Goal: Information Seeking & Learning: Find specific fact

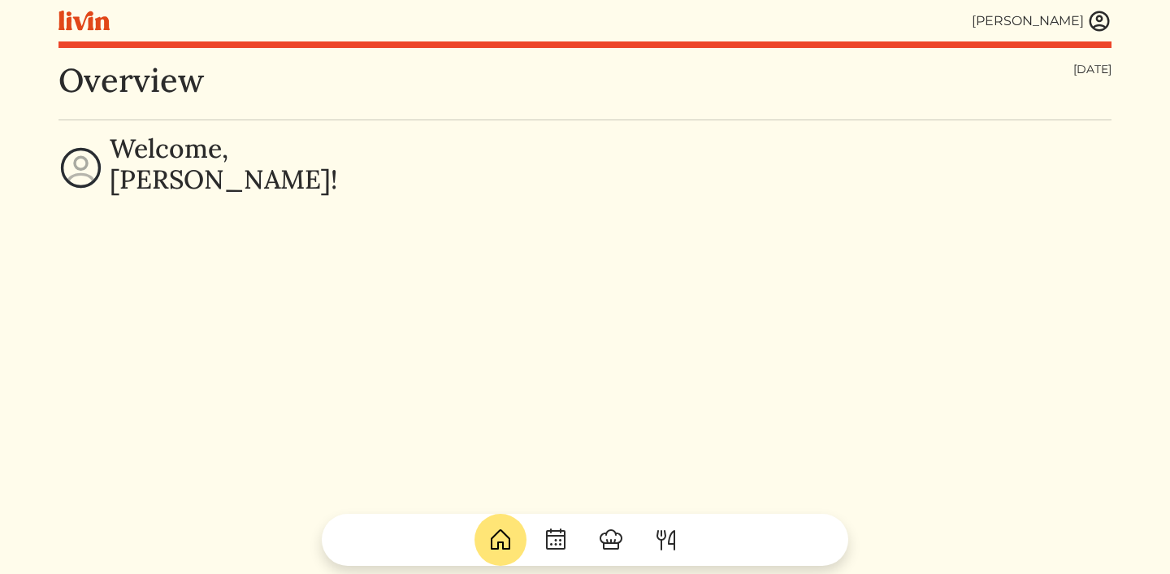
click at [1091, 26] on img at bounding box center [1100, 21] width 24 height 24
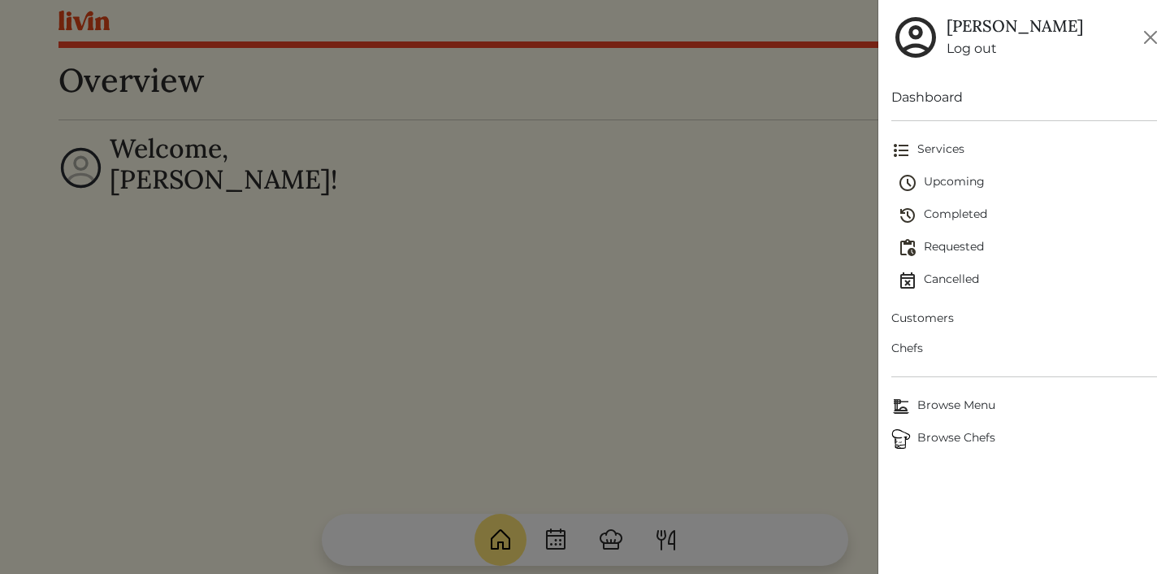
click at [925, 316] on span "Customers" at bounding box center [1025, 318] width 266 height 17
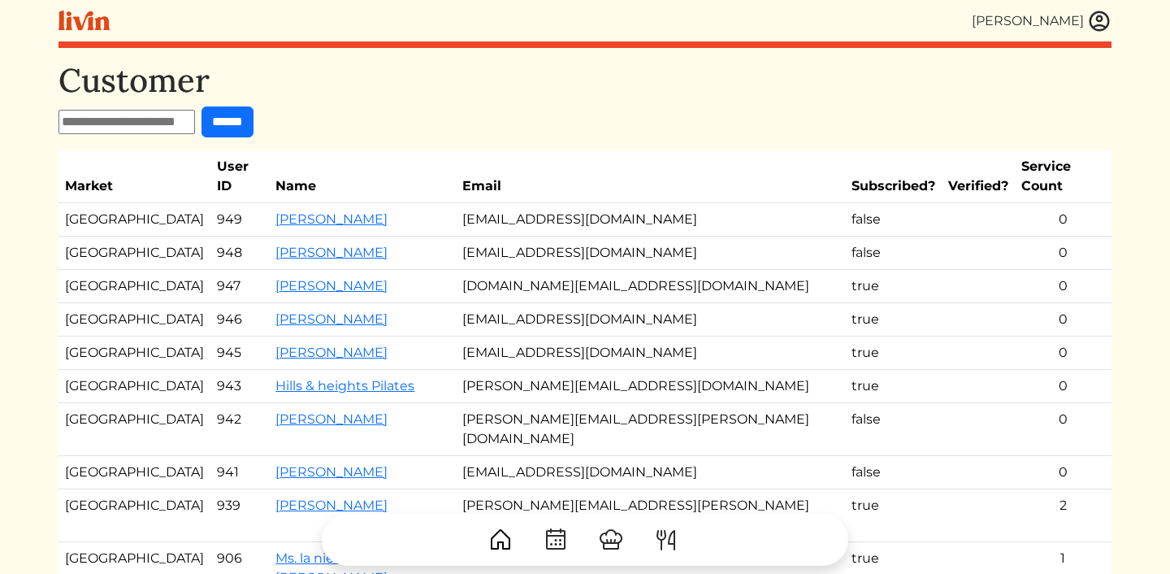
click at [82, 122] on input "text" at bounding box center [127, 122] width 137 height 24
type input "********"
click at [202, 106] on input "******" at bounding box center [228, 121] width 52 height 31
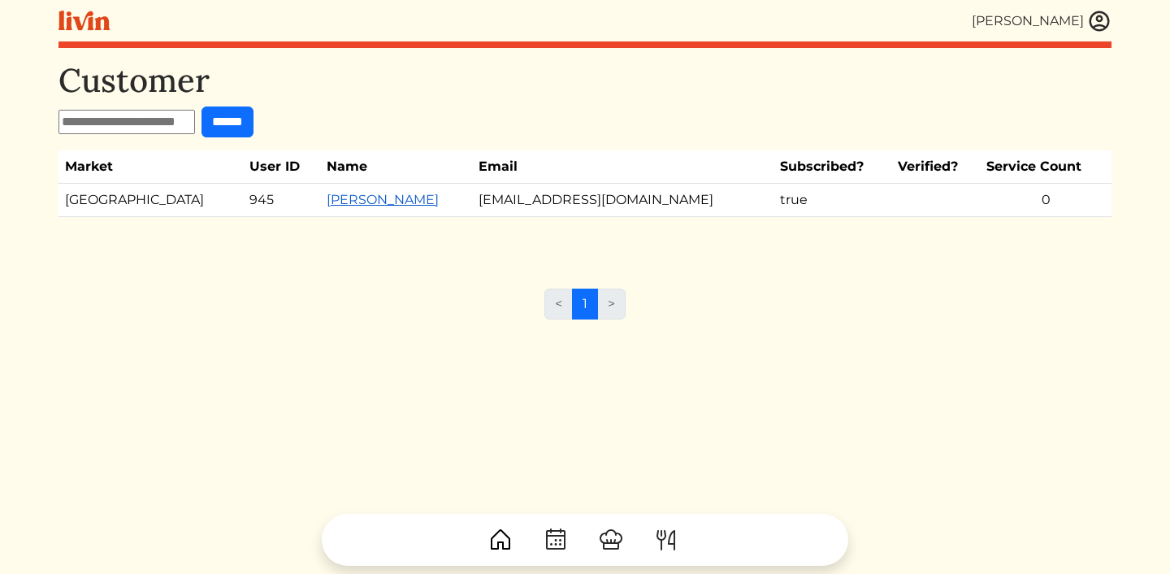
click at [327, 197] on link "[PERSON_NAME]" at bounding box center [383, 199] width 112 height 15
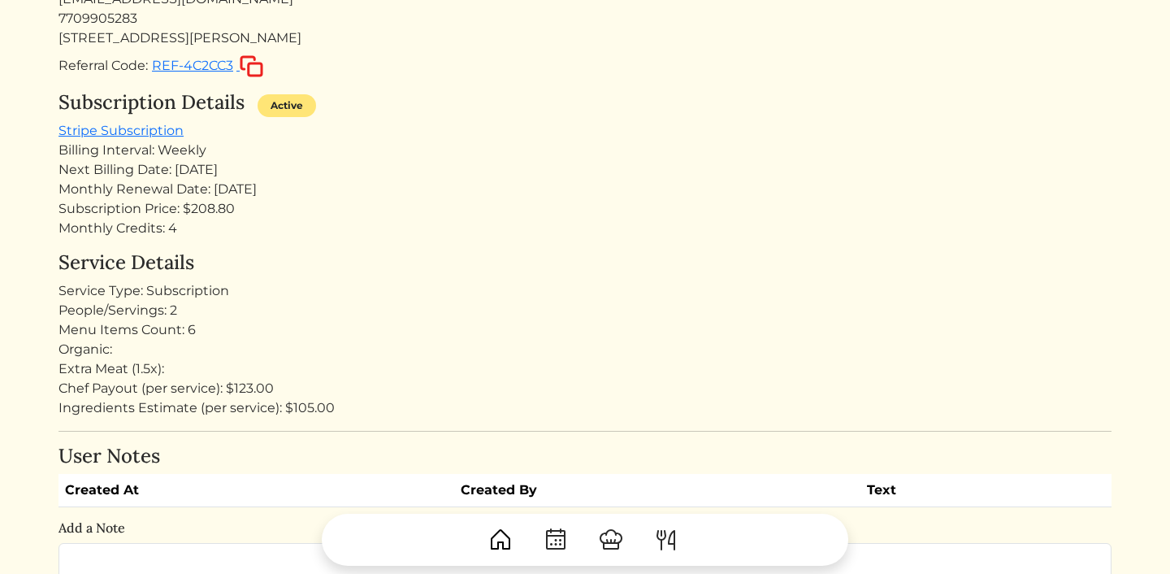
scroll to position [201, 0]
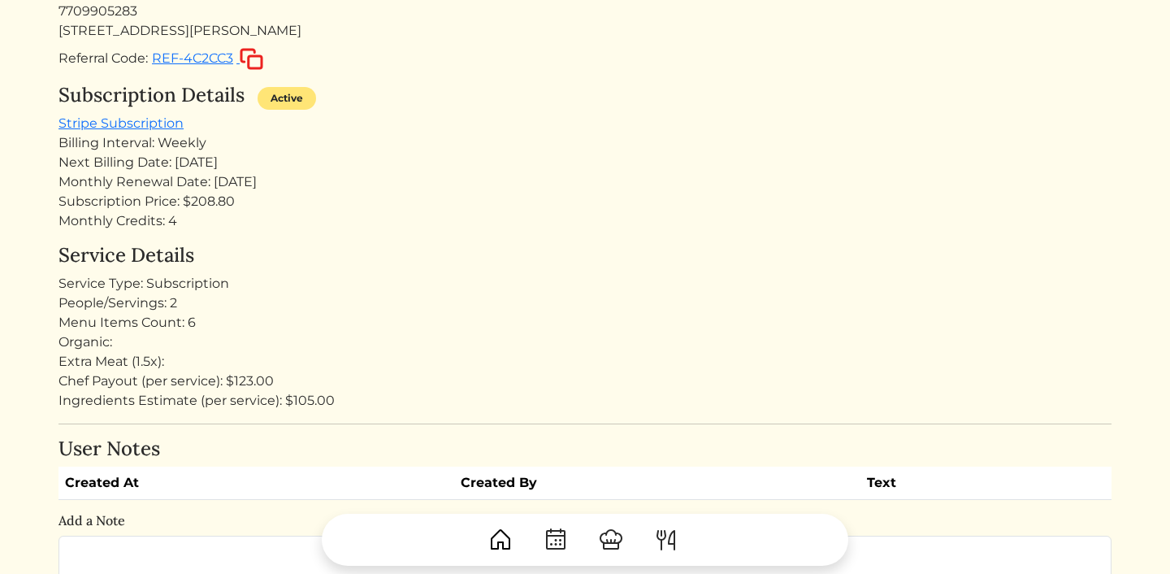
click at [237, 205] on div "Subscription Price: $208.80" at bounding box center [585, 202] width 1053 height 20
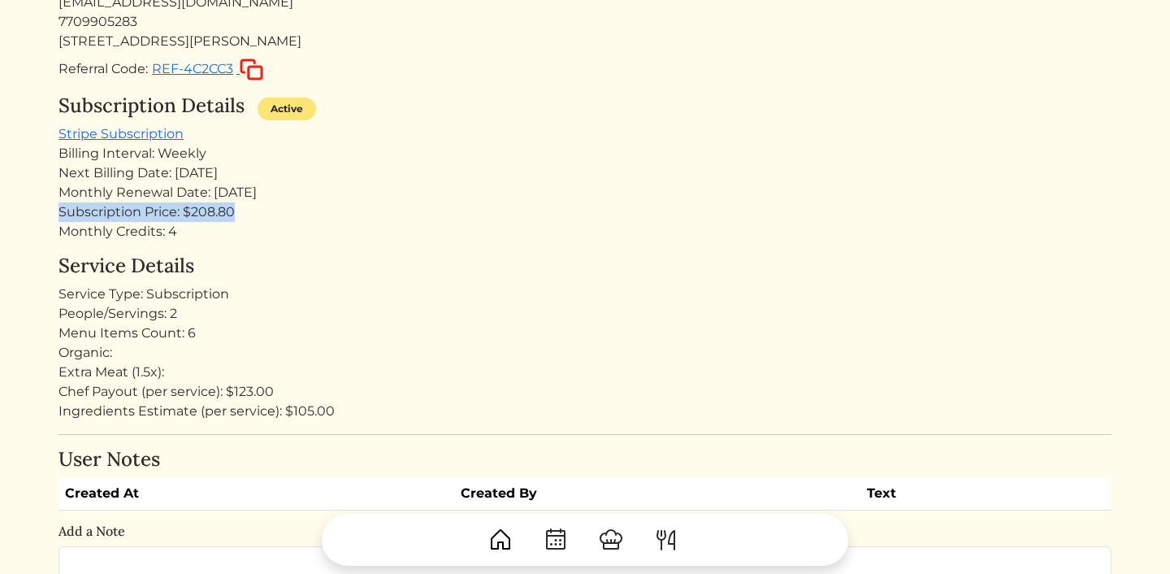
drag, startPoint x: 247, startPoint y: 219, endPoint x: 54, endPoint y: 219, distance: 193.5
click at [54, 219] on div "Erica Tuggle Erica Tuggle Log out Dashboard Services Upcoming Completed Request…" at bounding box center [585, 527] width 1073 height 1435
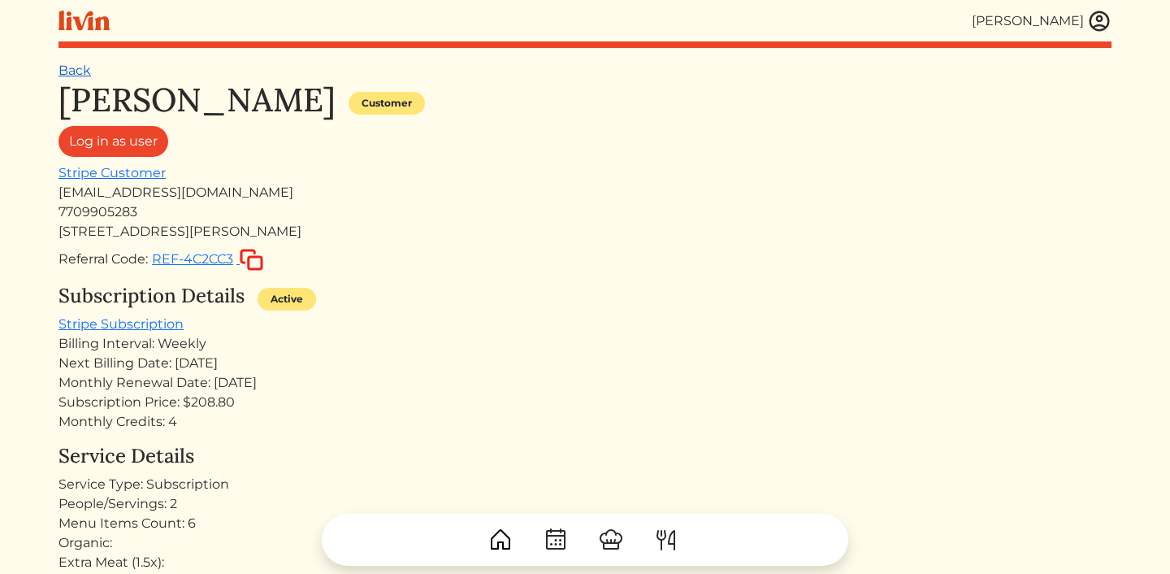
click at [85, 74] on link "Back" at bounding box center [75, 70] width 33 height 15
click at [75, 76] on link "Back" at bounding box center [75, 70] width 33 height 15
click at [74, 72] on link "Back" at bounding box center [75, 70] width 33 height 15
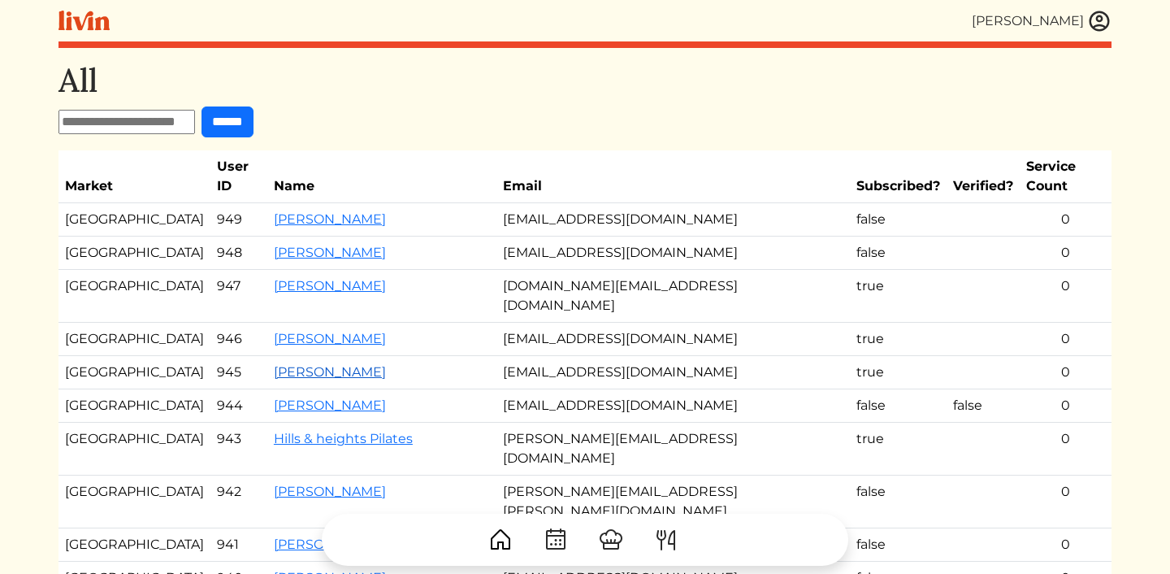
click at [306, 364] on link "[PERSON_NAME]" at bounding box center [330, 371] width 112 height 15
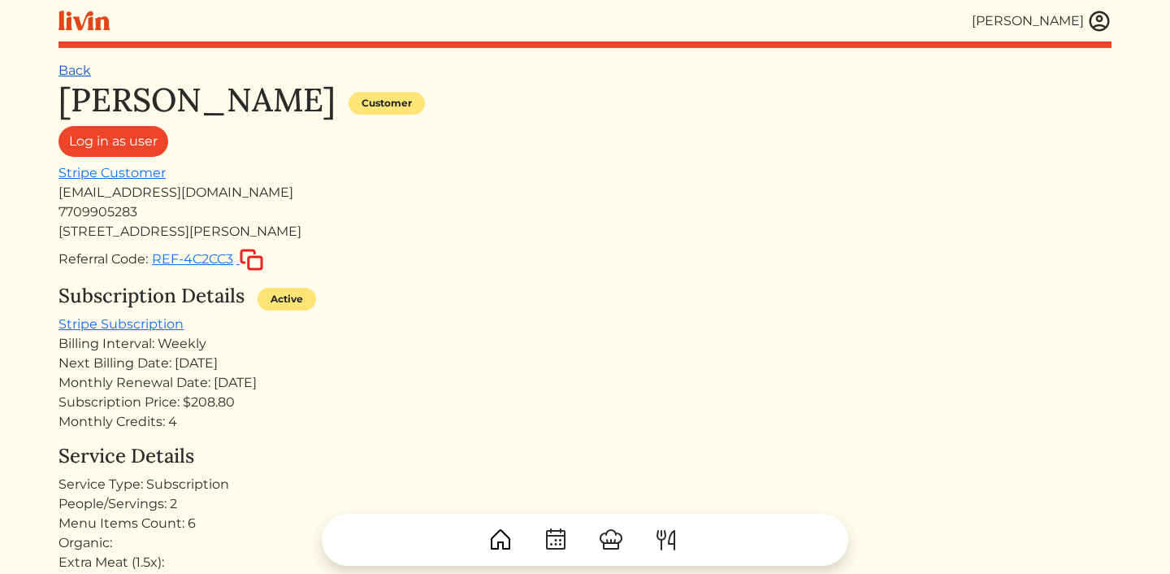
click at [80, 72] on link "Back" at bounding box center [75, 70] width 33 height 15
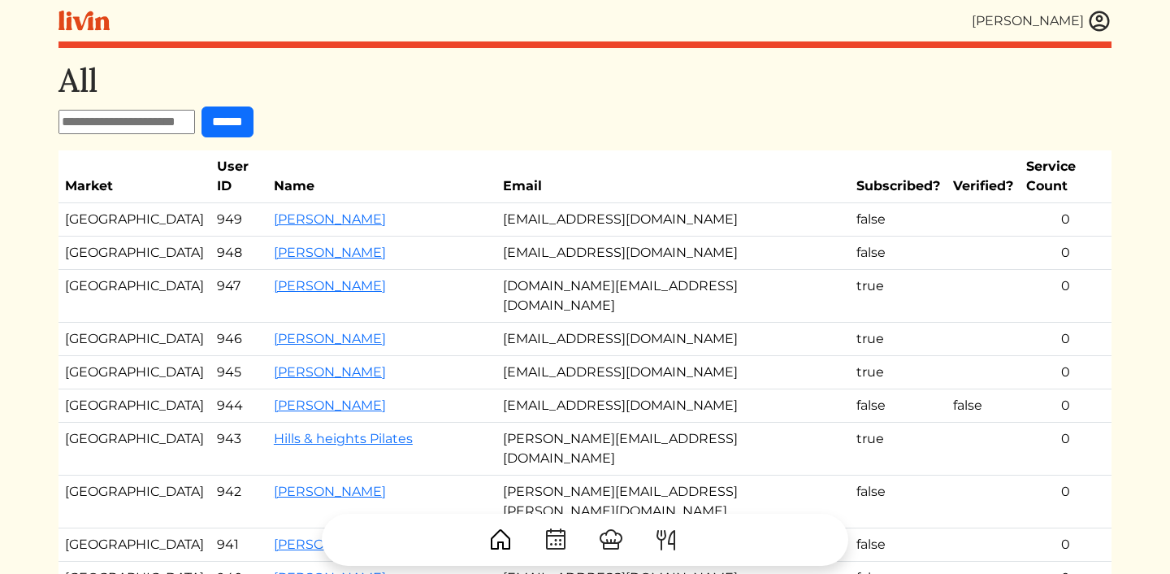
click at [130, 128] on input "text" at bounding box center [127, 122] width 137 height 24
type input "******"
click at [202, 106] on input "******" at bounding box center [228, 121] width 52 height 31
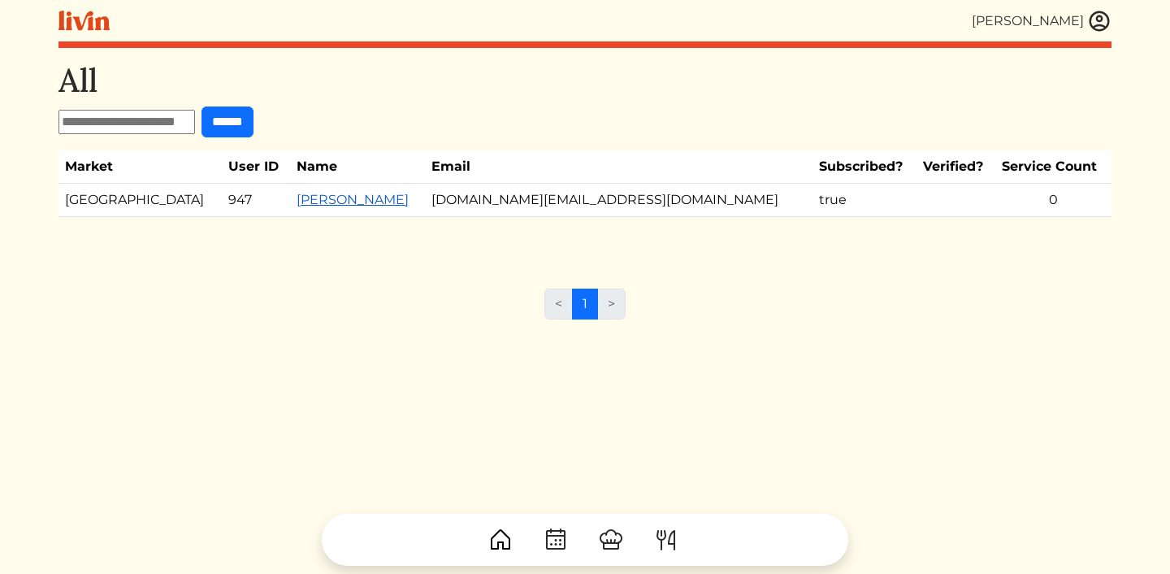
click at [297, 199] on link "[PERSON_NAME]" at bounding box center [353, 199] width 112 height 15
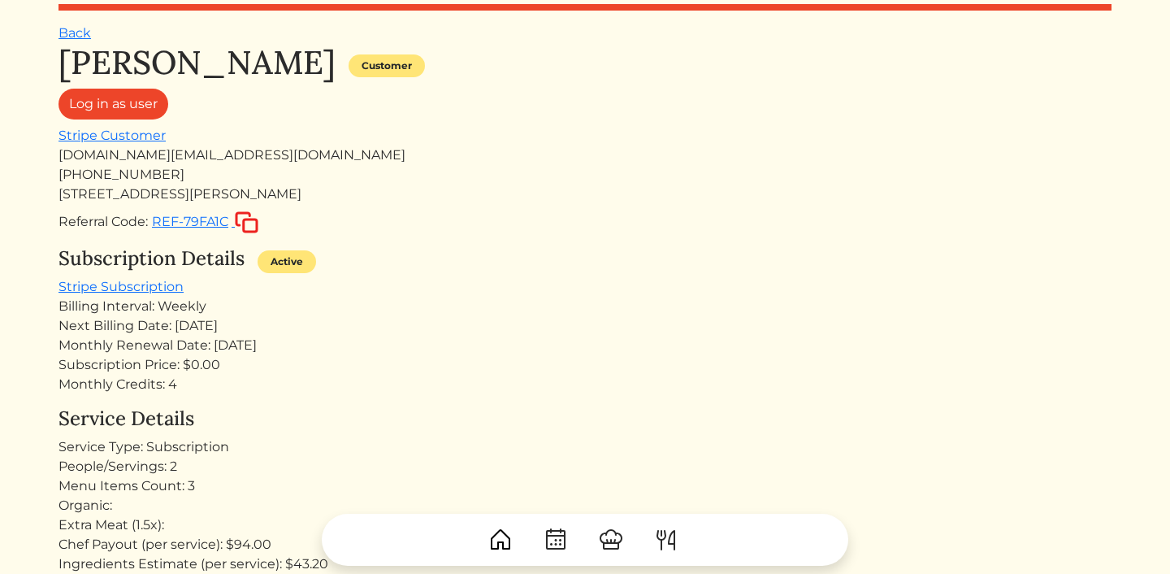
scroll to position [81, 0]
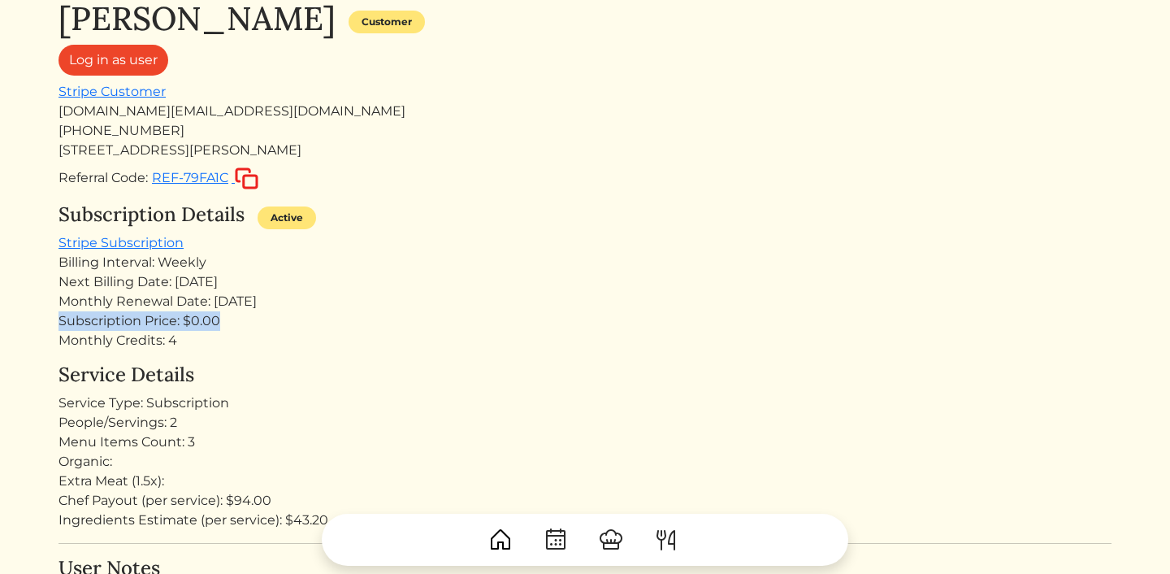
drag, startPoint x: 228, startPoint y: 328, endPoint x: 38, endPoint y: 324, distance: 190.2
click at [38, 324] on html "[PERSON_NAME] [PERSON_NAME] Log out Dashboard Services Upcoming Completed Reque…" at bounding box center [585, 206] width 1170 height 574
click at [193, 332] on div "Monthly Credits: 4" at bounding box center [585, 341] width 1053 height 20
drag, startPoint x: 193, startPoint y: 321, endPoint x: 294, endPoint y: 319, distance: 101.6
click at [294, 320] on div "Subscription Price: $0.00" at bounding box center [585, 321] width 1053 height 20
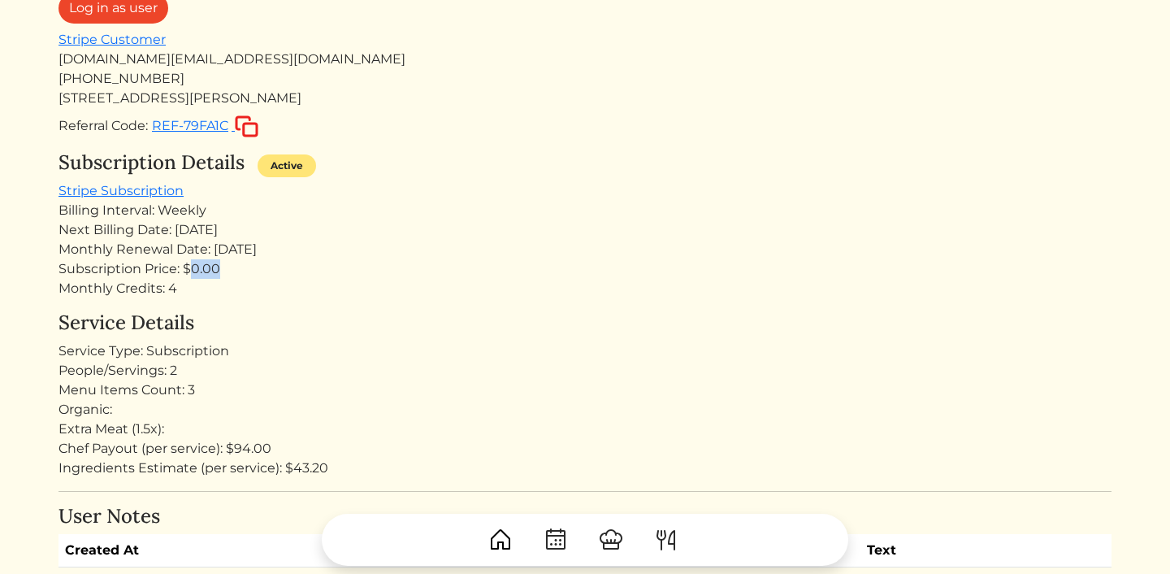
scroll to position [124, 0]
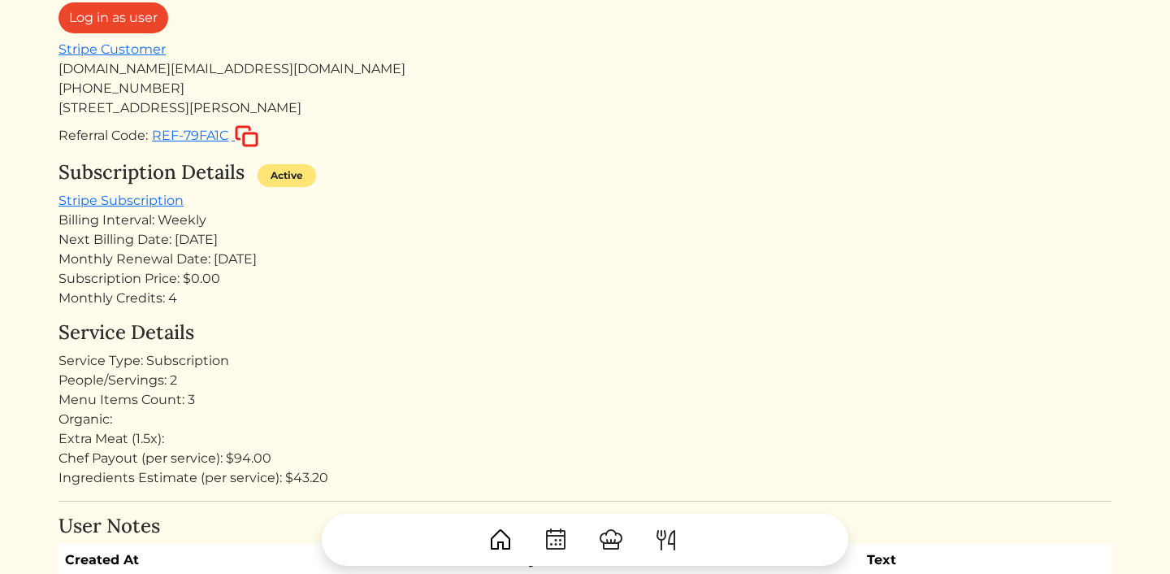
click at [189, 64] on div "[DOMAIN_NAME][EMAIL_ADDRESS][DOMAIN_NAME]" at bounding box center [585, 69] width 1053 height 20
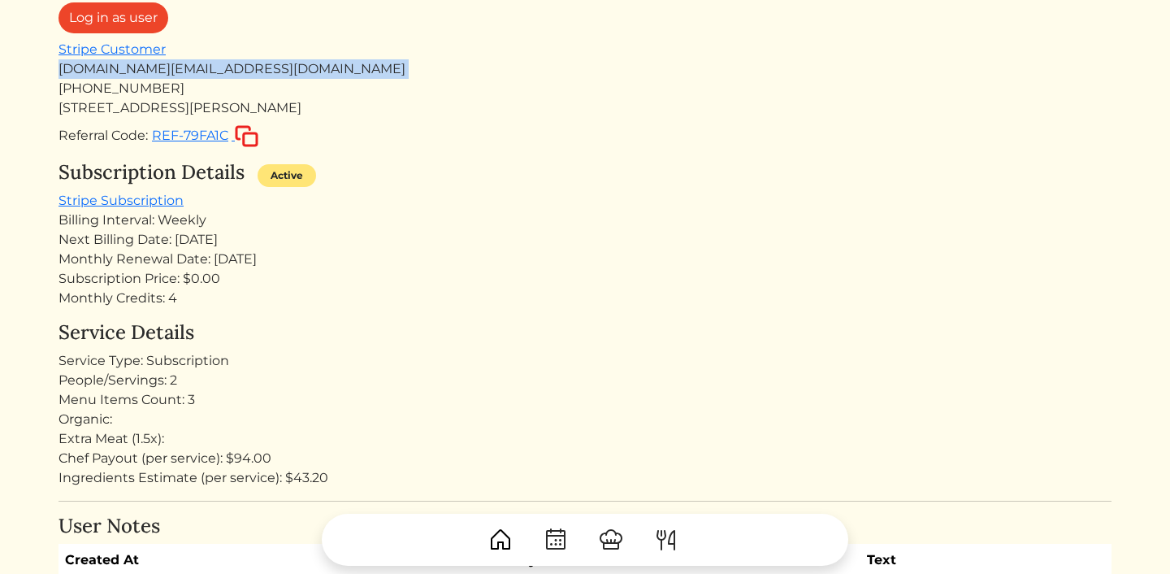
copy div "[DOMAIN_NAME][EMAIL_ADDRESS][DOMAIN_NAME]"
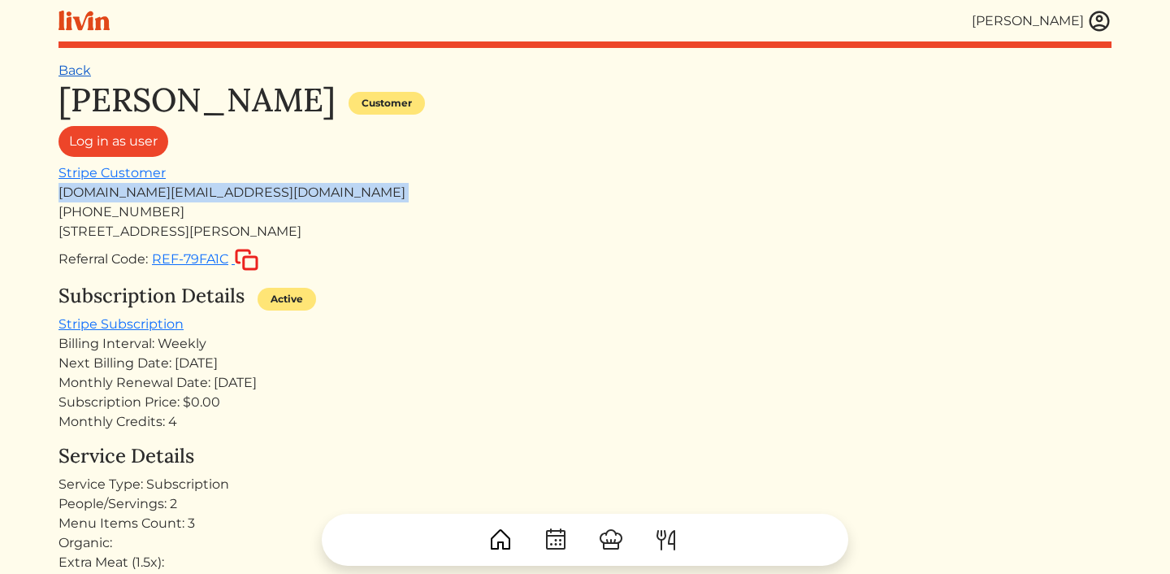
click at [63, 77] on link "Back" at bounding box center [75, 70] width 33 height 15
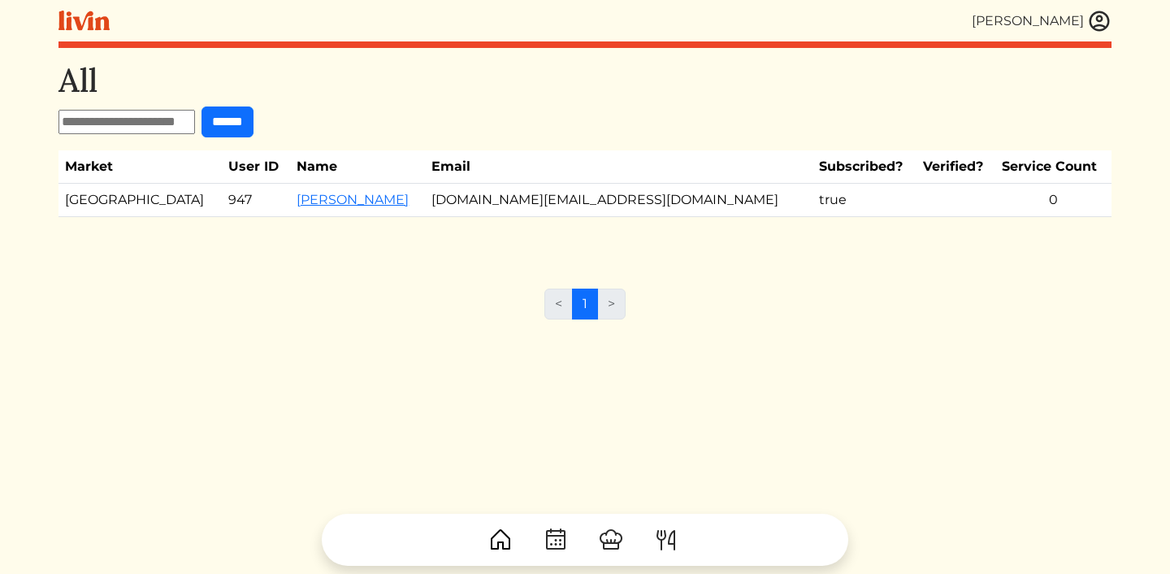
click at [167, 124] on input "text" at bounding box center [127, 122] width 137 height 24
type input "*****"
click at [202, 106] on input "******" at bounding box center [228, 121] width 52 height 31
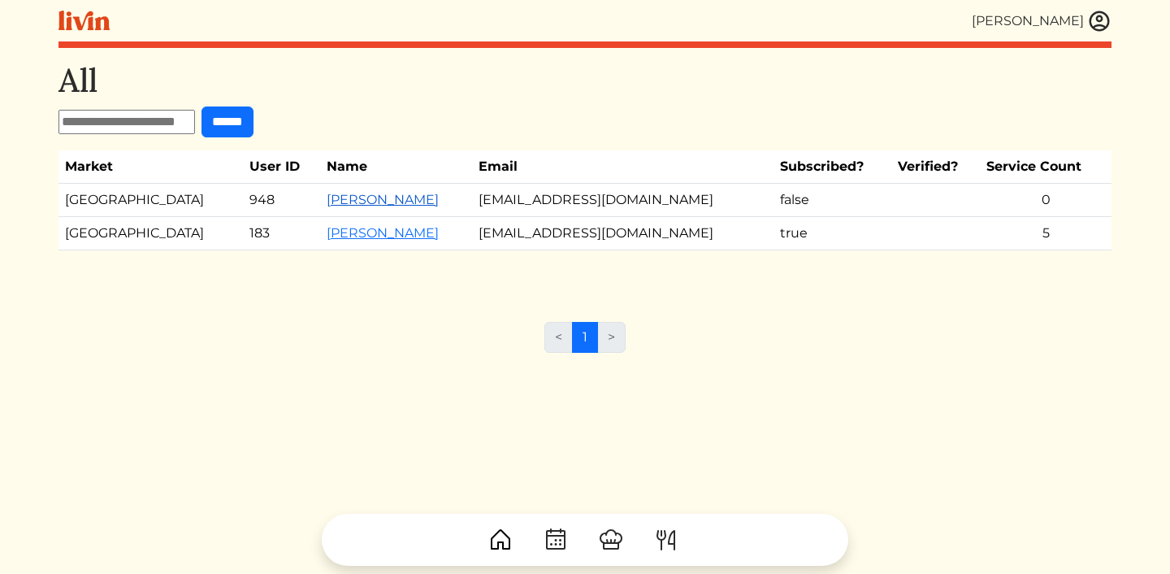
click at [327, 203] on link "[PERSON_NAME]" at bounding box center [383, 199] width 112 height 15
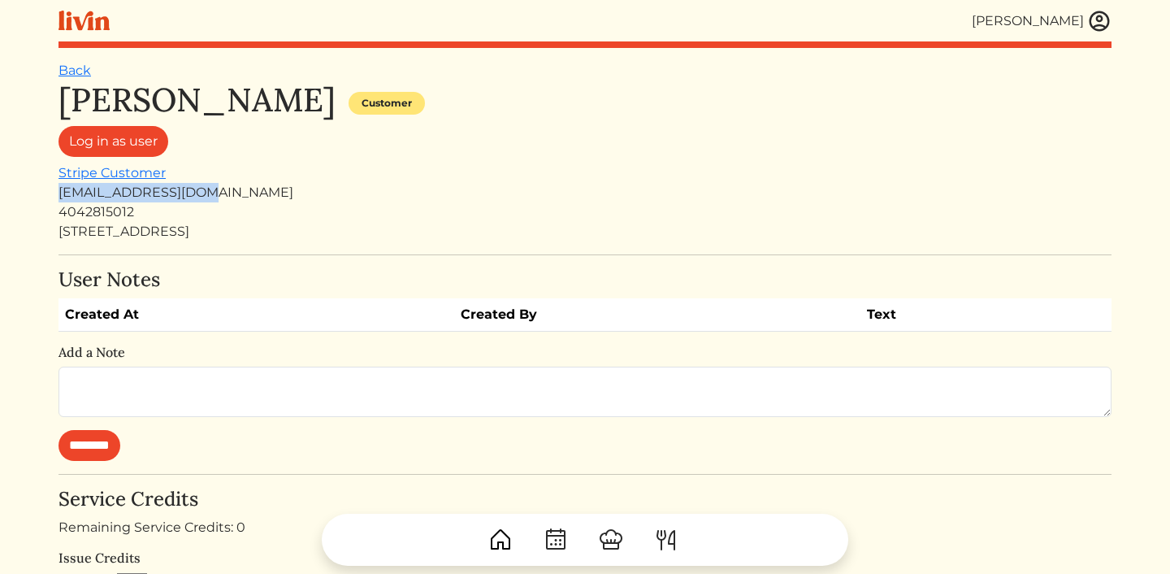
drag, startPoint x: 218, startPoint y: 198, endPoint x: 57, endPoint y: 198, distance: 160.9
click at [56, 198] on div "Erica Tuggle Erica Tuggle Log out Dashboard Services Upcoming Completed Request…" at bounding box center [585, 466] width 1073 height 933
copy div "[EMAIL_ADDRESS][DOMAIN_NAME]"
click at [278, 118] on h1 "[PERSON_NAME]" at bounding box center [197, 99] width 277 height 39
drag, startPoint x: 63, startPoint y: 95, endPoint x: 303, endPoint y: 102, distance: 240.7
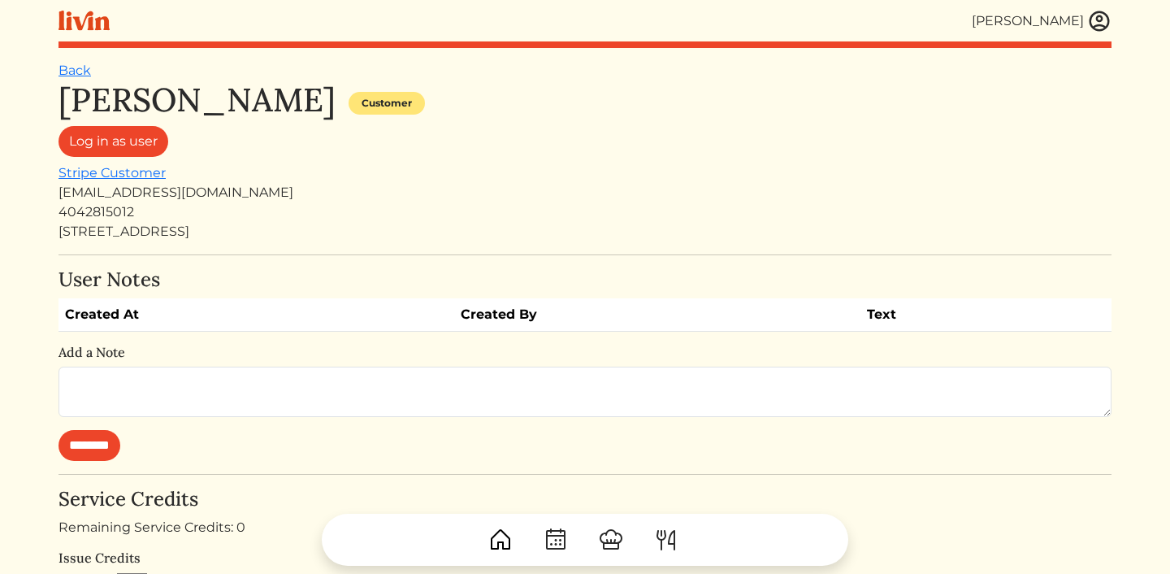
click at [303, 102] on h1 "[PERSON_NAME]" at bounding box center [197, 99] width 277 height 39
click at [314, 149] on div "Log in as user" at bounding box center [585, 144] width 1053 height 37
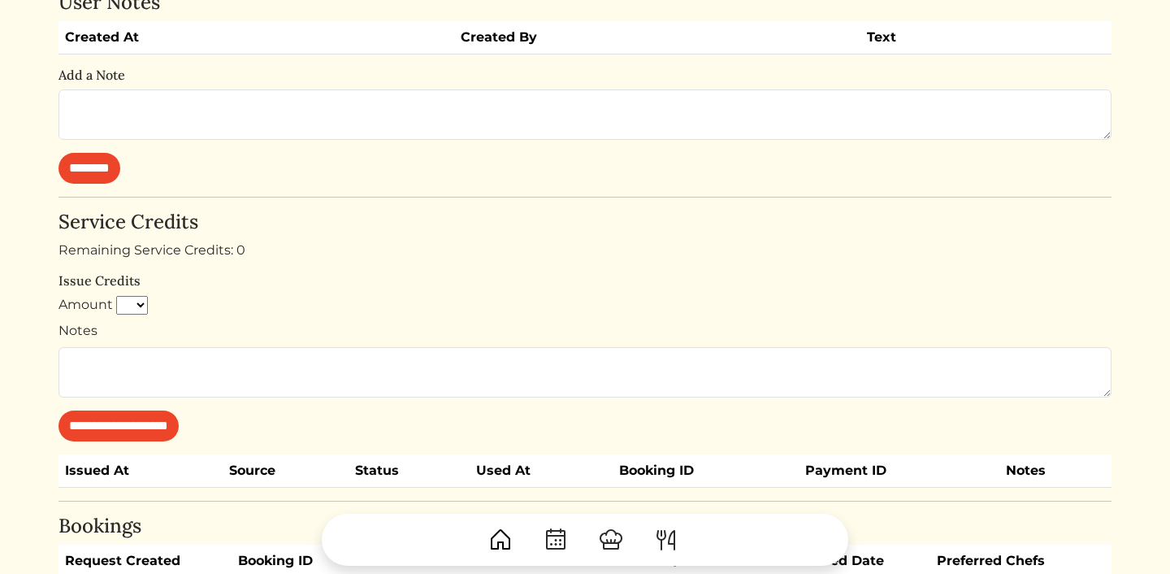
scroll to position [304, 0]
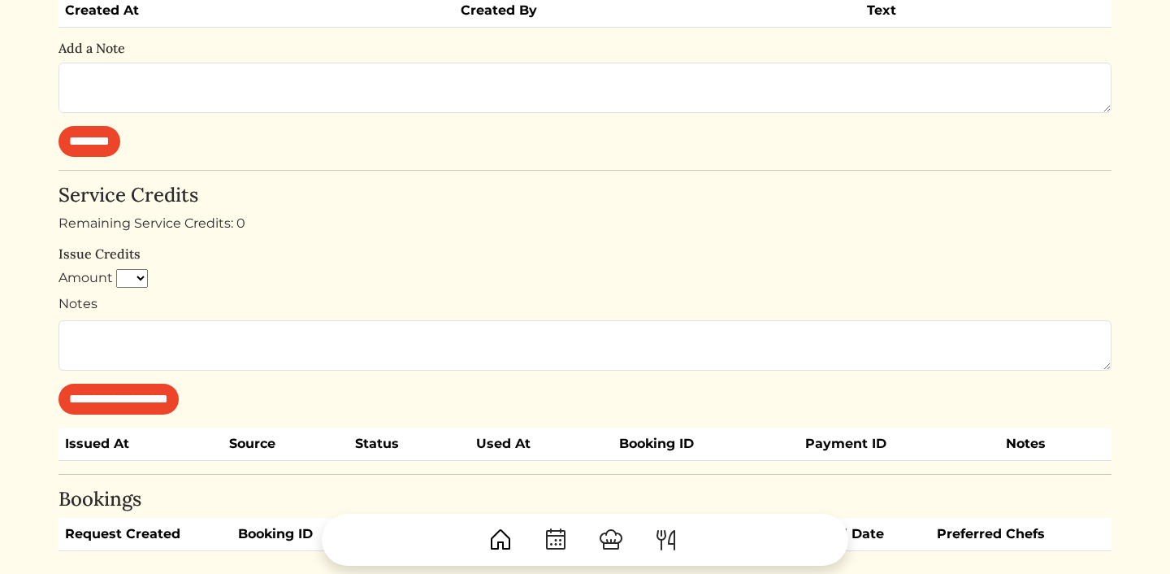
click at [132, 280] on select "* * * * * * * * * **" at bounding box center [132, 279] width 32 height 20
select select "*"
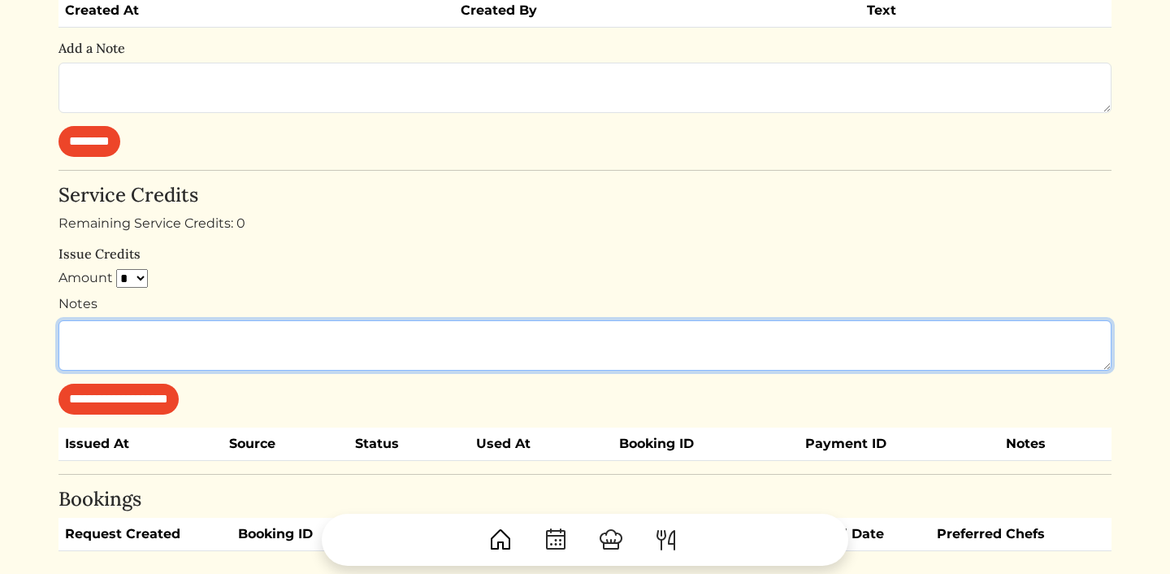
click at [150, 337] on textarea "Notes" at bounding box center [585, 345] width 1053 height 50
type textarea "**********"
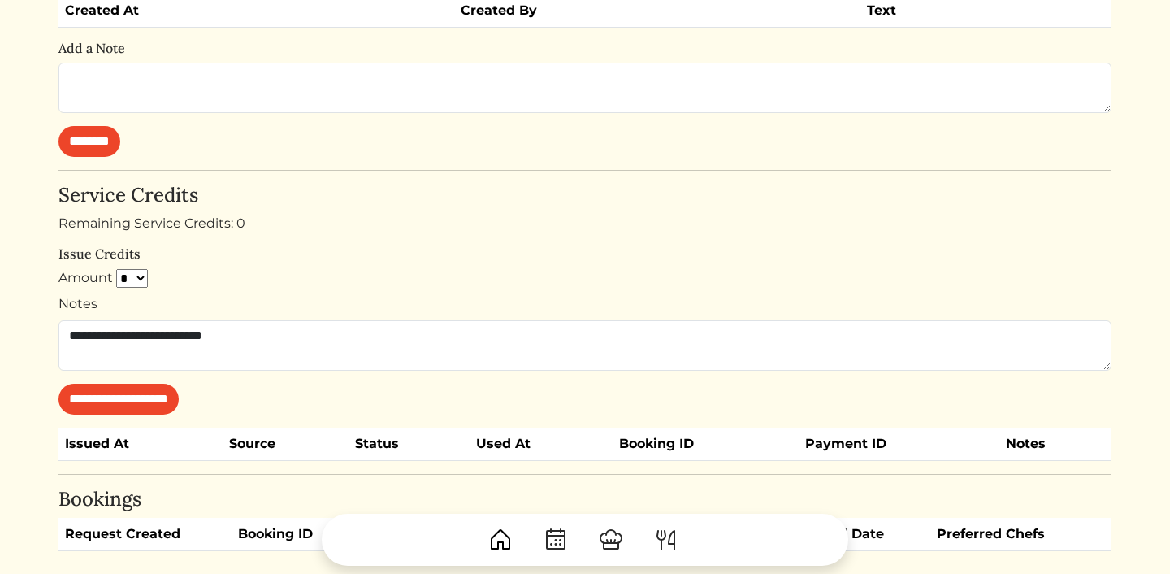
click at [132, 280] on select "* * * * * * * * * **" at bounding box center [132, 279] width 32 height 20
select select "*"
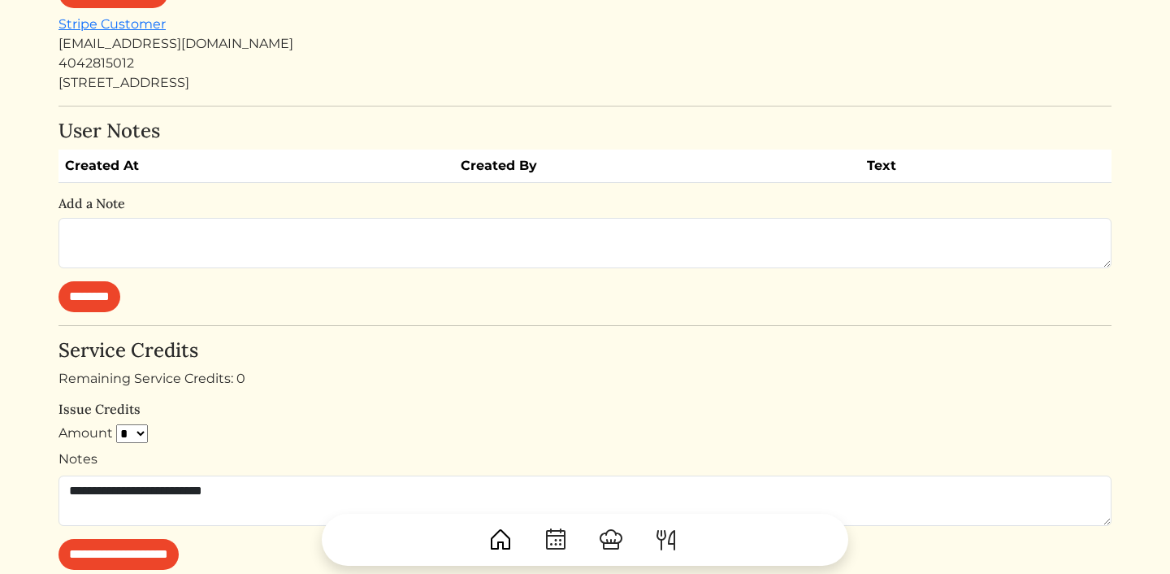
scroll to position [150, 0]
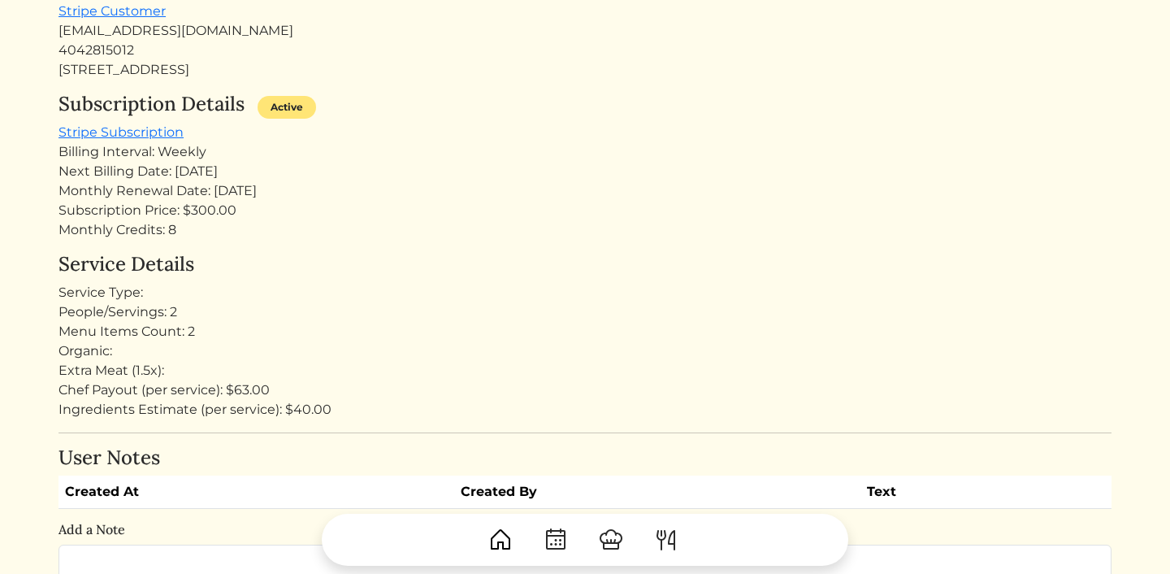
scroll to position [169, 0]
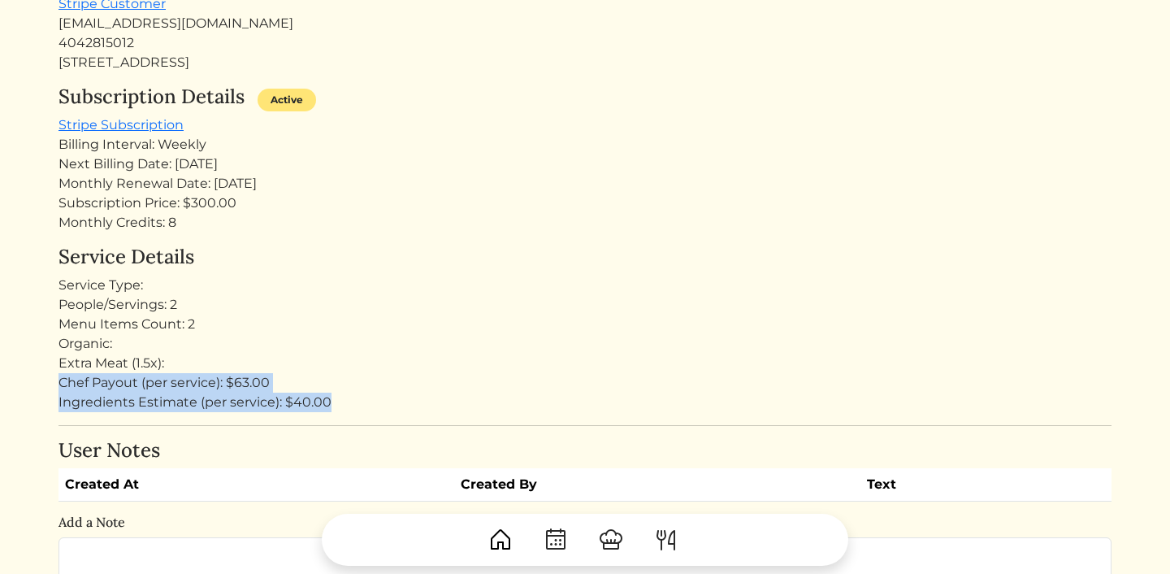
drag, startPoint x: 339, startPoint y: 404, endPoint x: 33, endPoint y: 387, distance: 306.1
click at [33, 387] on html "[PERSON_NAME] [PERSON_NAME] Log out Dashboard Services Upcoming Completed Reque…" at bounding box center [585, 118] width 1170 height 574
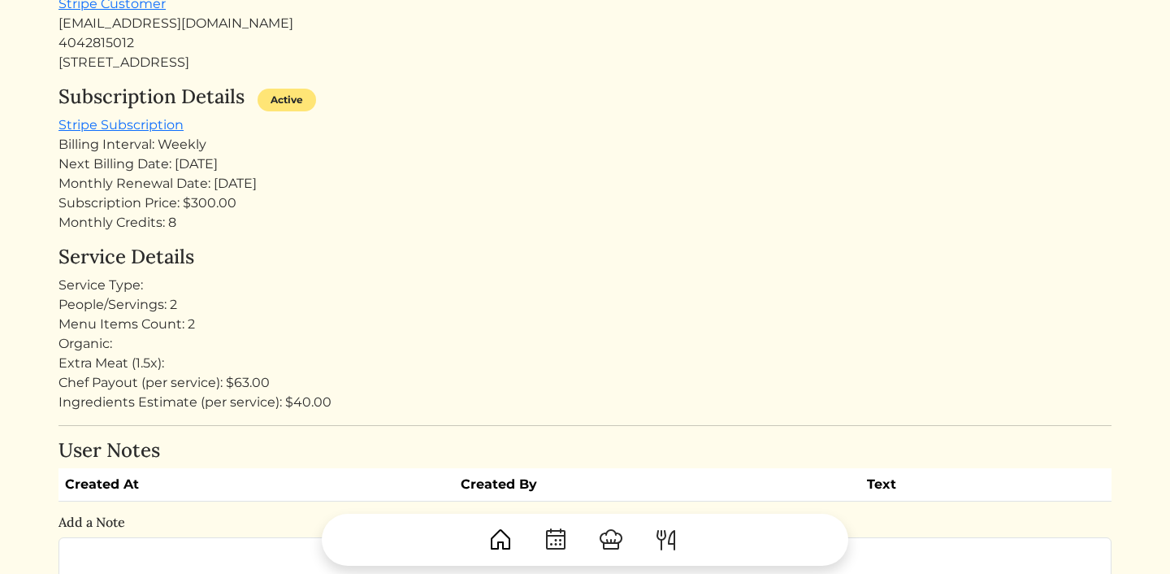
click at [302, 401] on div "Ingredients Estimate (per service): $40.00" at bounding box center [585, 403] width 1053 height 20
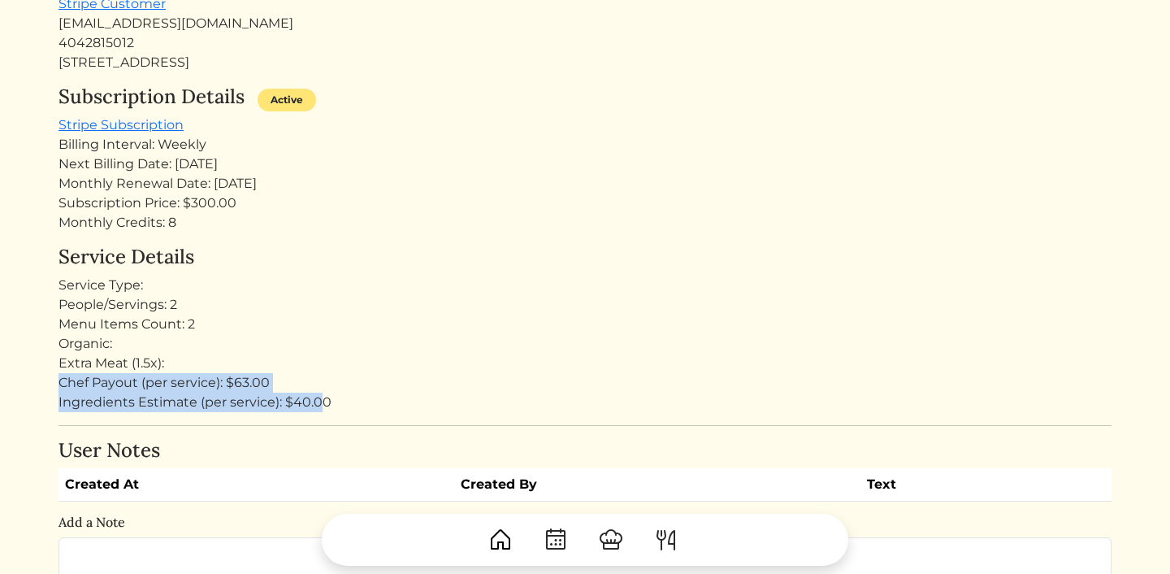
drag, startPoint x: 324, startPoint y: 402, endPoint x: 24, endPoint y: 373, distance: 301.4
click at [24, 373] on html "[PERSON_NAME] [PERSON_NAME] Log out Dashboard Services Upcoming Completed Reque…" at bounding box center [585, 118] width 1170 height 574
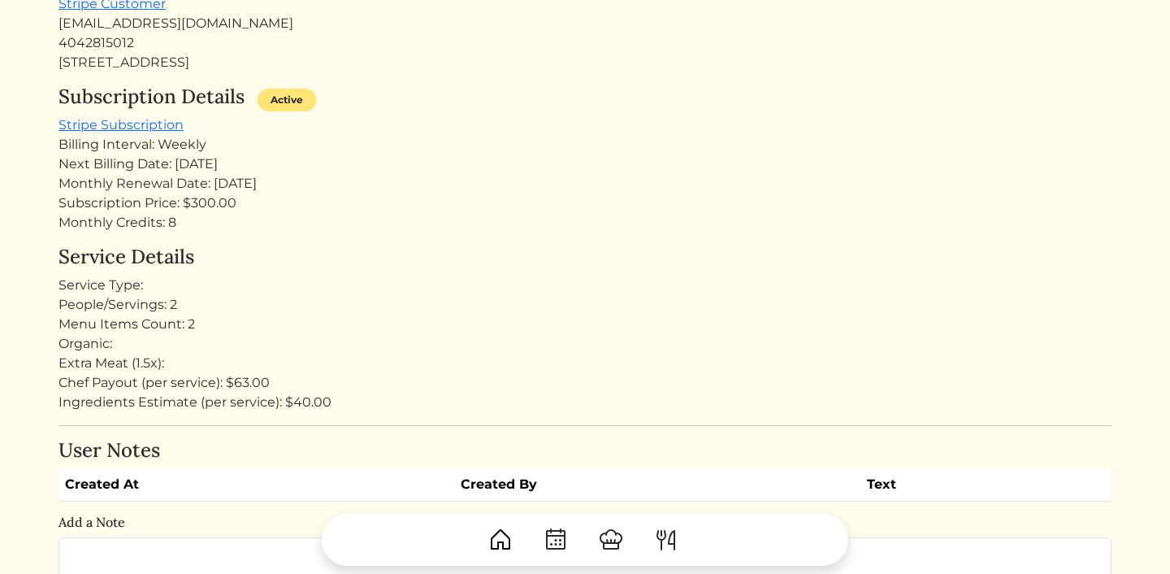
click at [742, 272] on div "Service Details Service Type: People/Servings: 2 Menu Items Count: 2 Organic: E…" at bounding box center [585, 328] width 1053 height 167
click at [330, 401] on div "Ingredients Estimate (per service): $40.00" at bounding box center [585, 403] width 1053 height 20
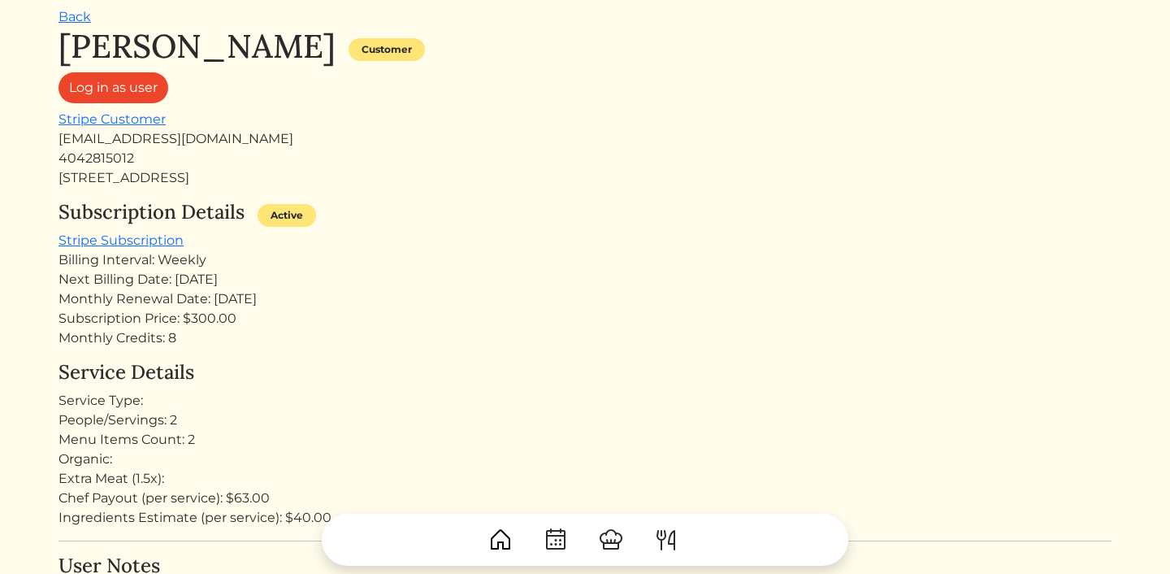
scroll to position [53, 0]
click at [76, 12] on link "Back" at bounding box center [75, 17] width 33 height 15
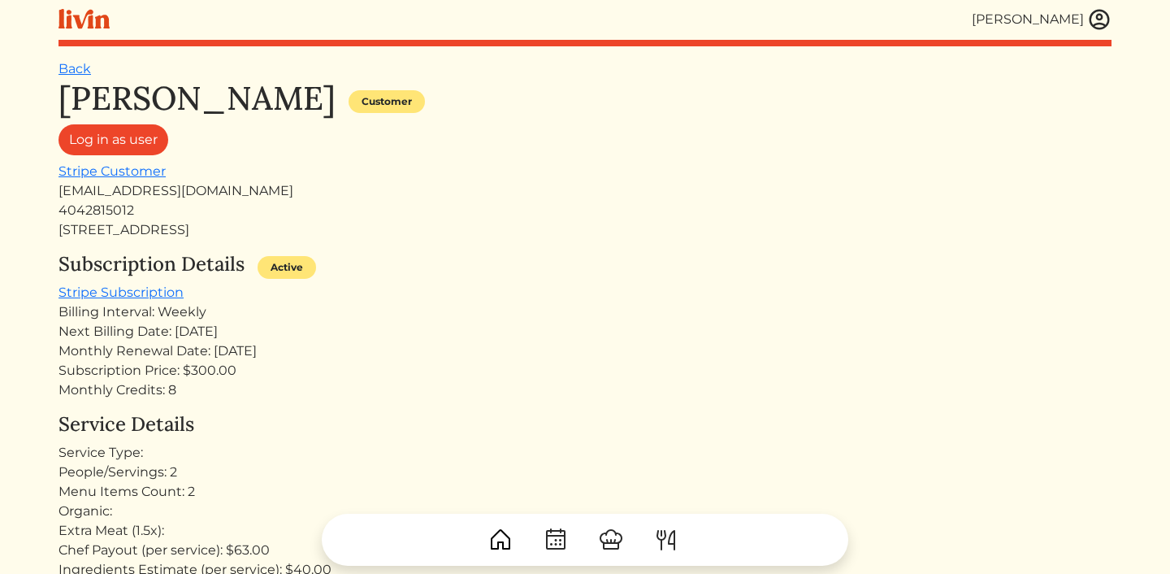
scroll to position [0, 0]
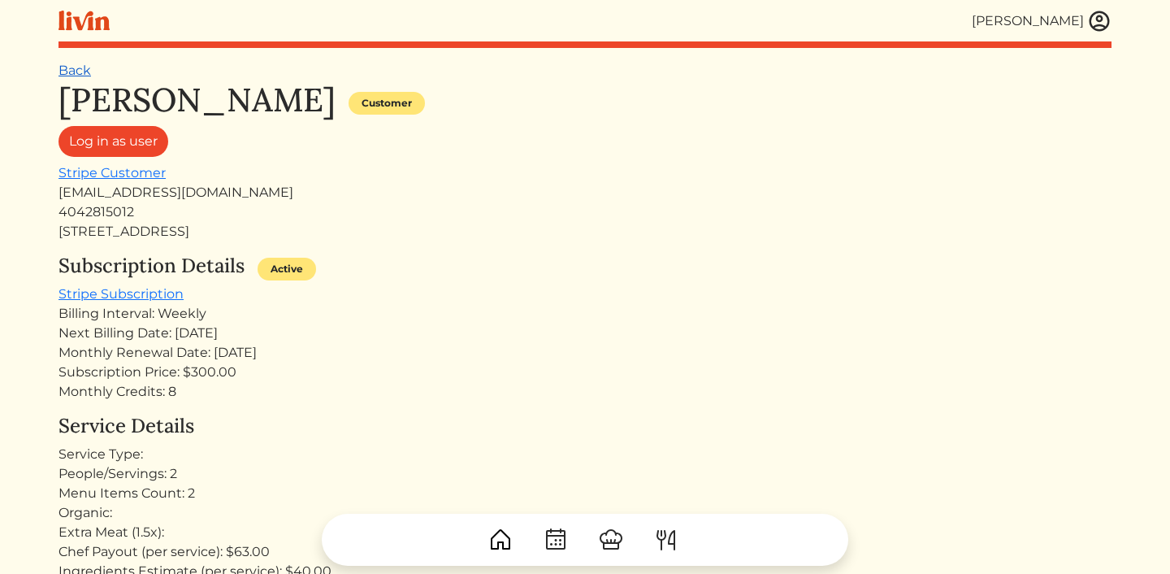
click at [85, 72] on link "Back" at bounding box center [75, 70] width 33 height 15
click at [1088, 24] on img at bounding box center [1100, 21] width 24 height 24
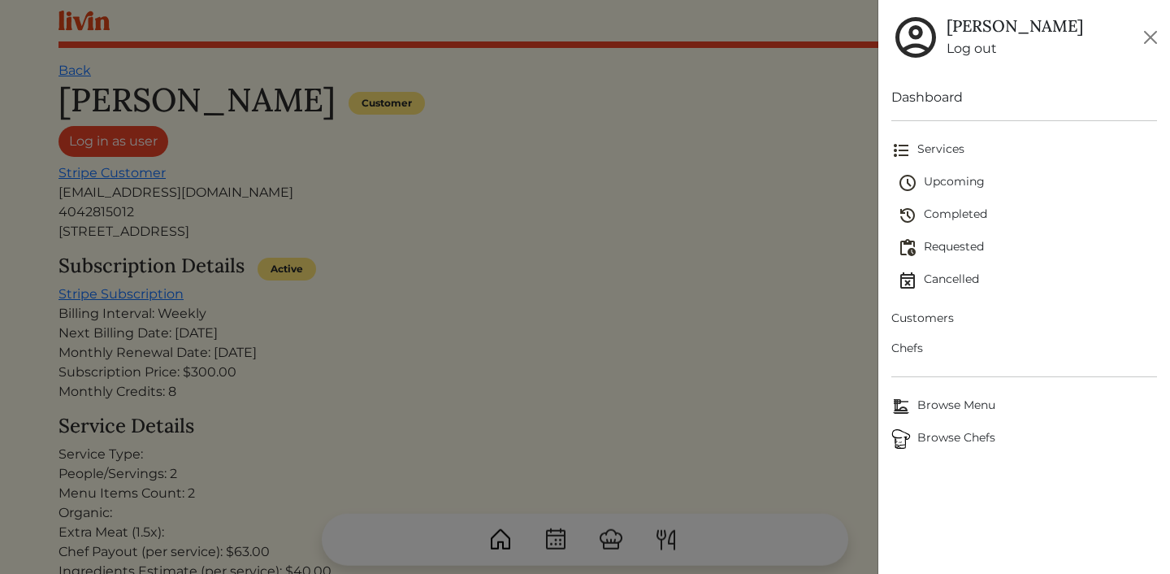
click at [917, 320] on span "Customers" at bounding box center [1025, 318] width 266 height 17
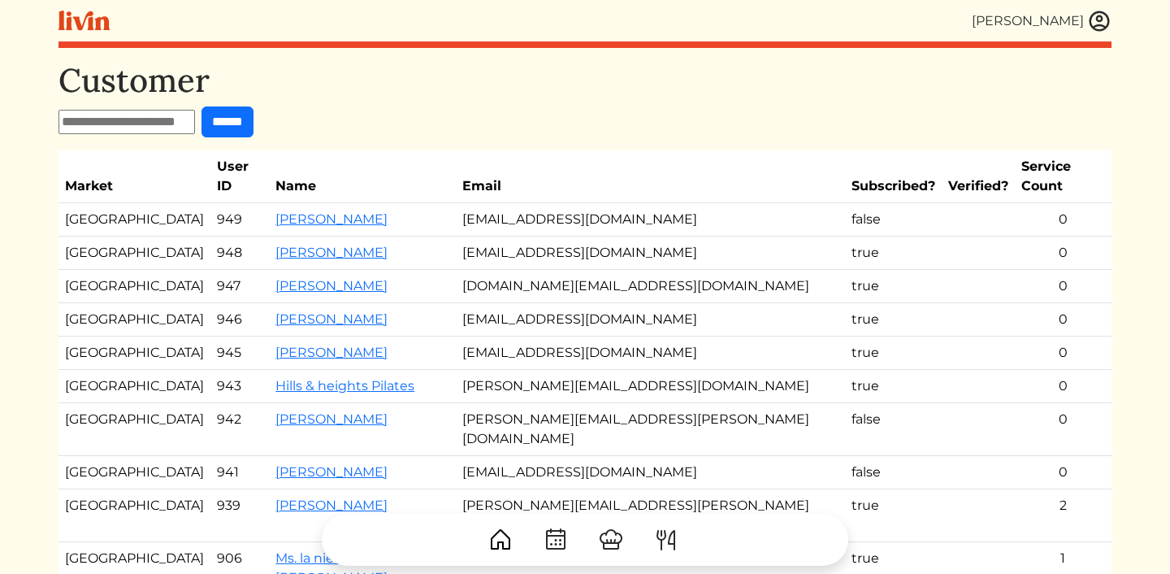
click at [170, 125] on input "text" at bounding box center [127, 122] width 137 height 24
type input "*****"
click at [202, 106] on input "******" at bounding box center [228, 121] width 52 height 31
